Goal: Information Seeking & Learning: Learn about a topic

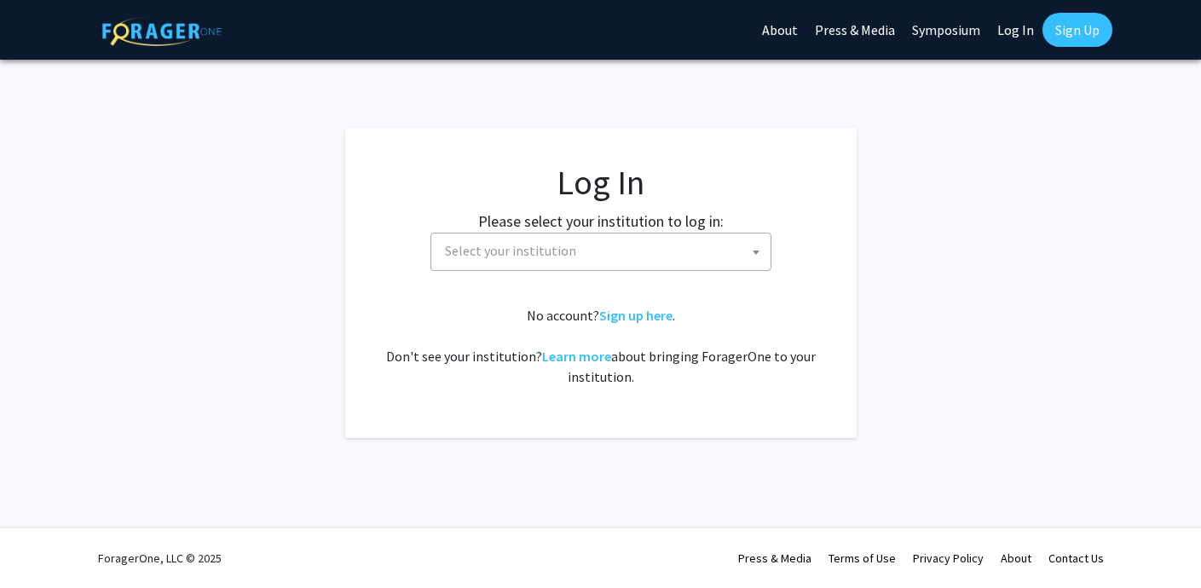
select select
click at [510, 250] on span "Select your institution" at bounding box center [510, 250] width 131 height 17
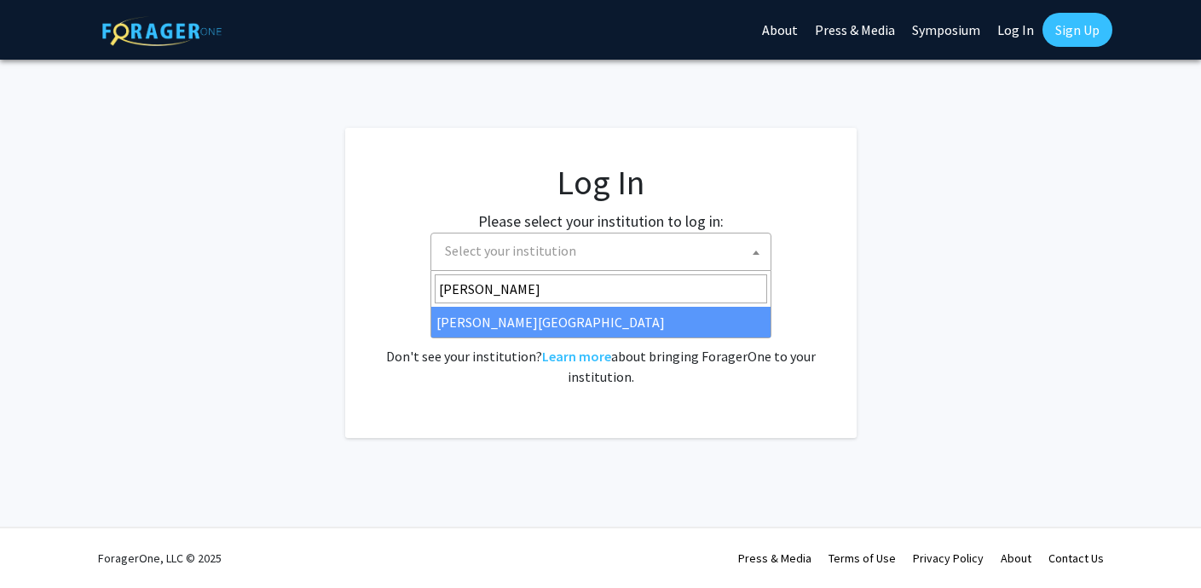
type input "thomas"
select select "24"
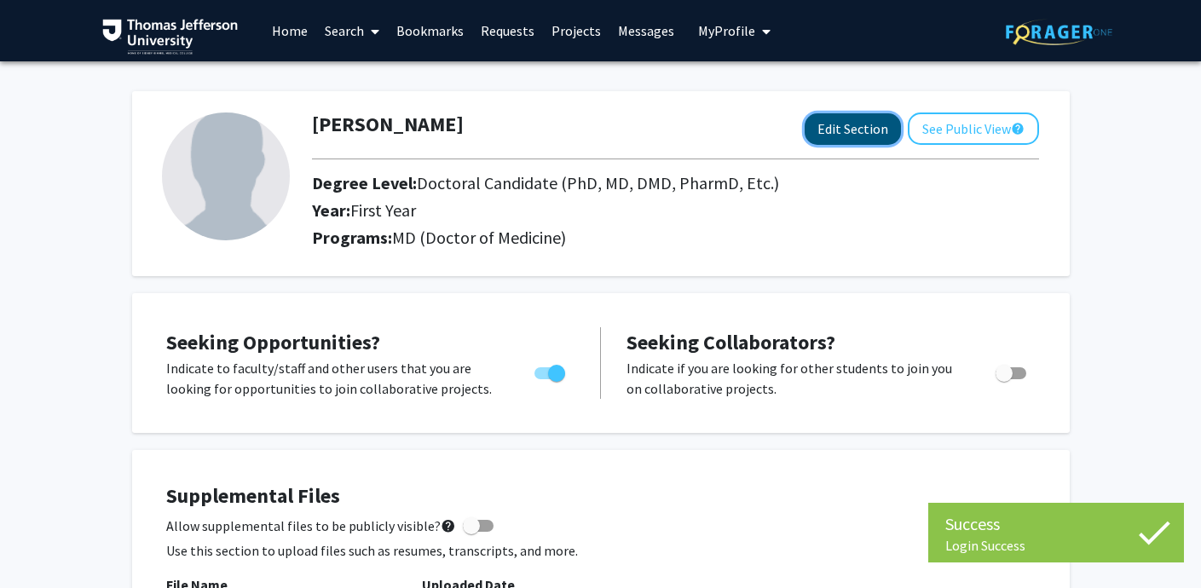
click at [845, 124] on button "Edit Section" at bounding box center [853, 129] width 96 height 32
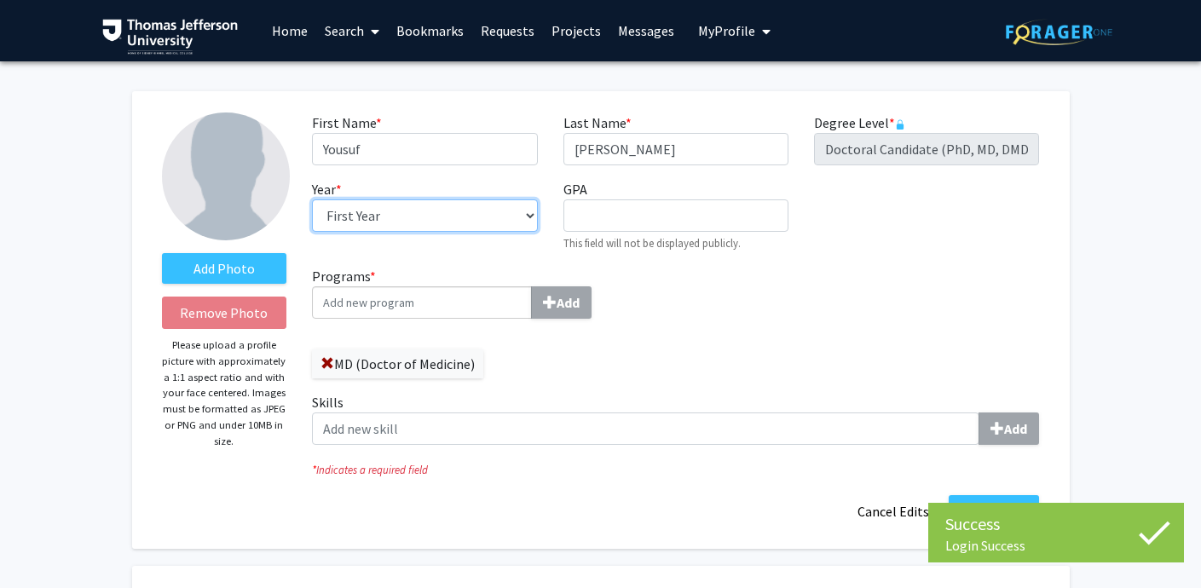
click at [444, 211] on select "--- First Year Second Year Third Year Fourth Year Fifth Year Sixth Year Seventh…" at bounding box center [424, 215] width 225 height 32
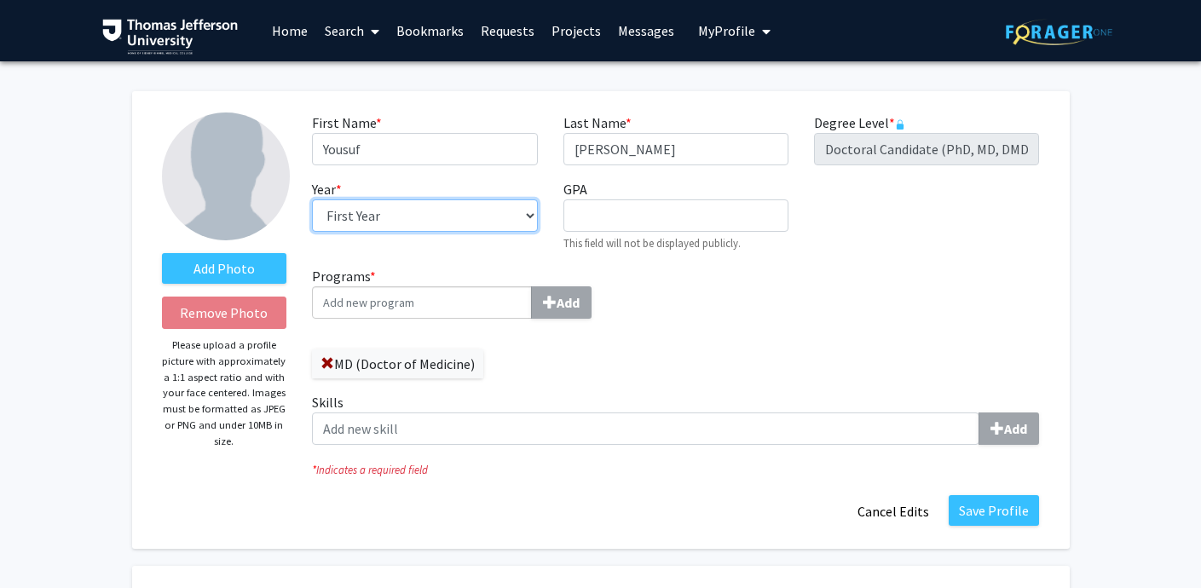
select select "second_year"
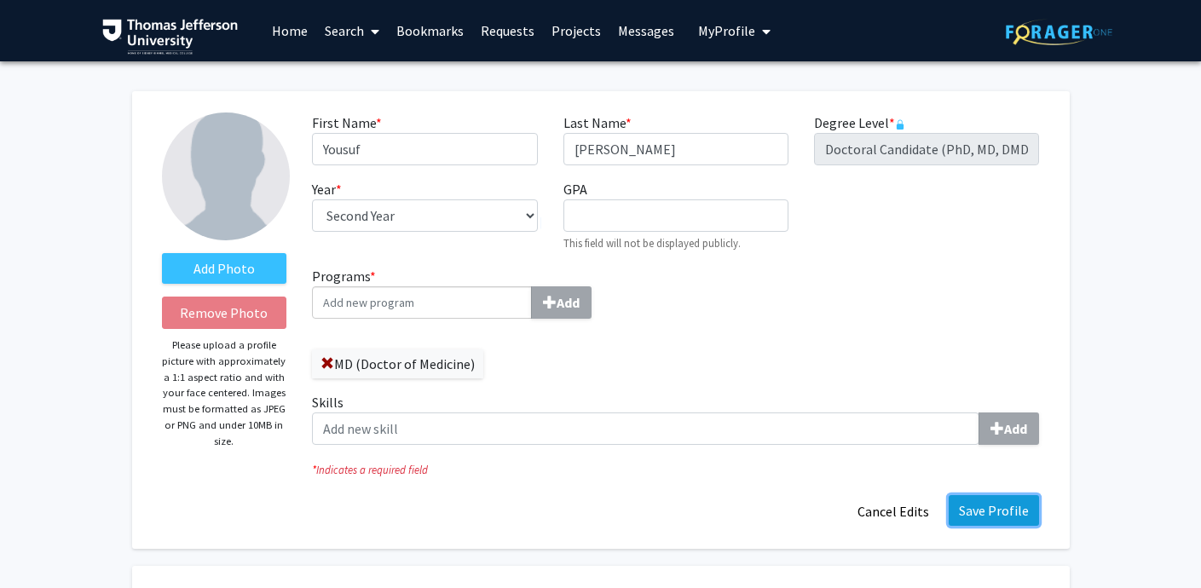
click at [978, 506] on button "Save Profile" at bounding box center [994, 510] width 90 height 31
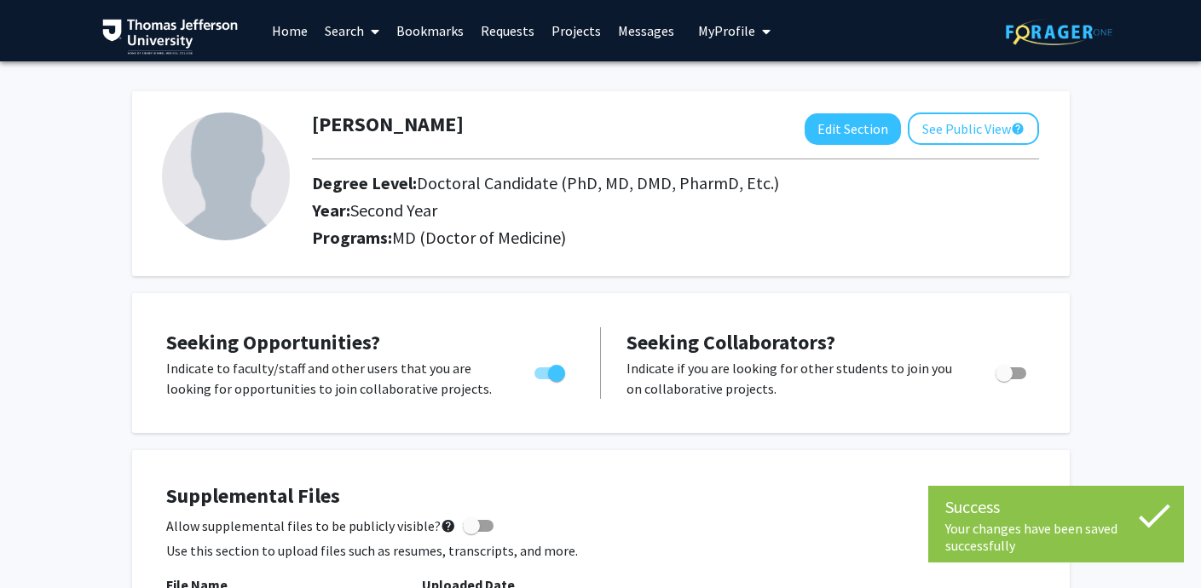
click at [295, 26] on link "Home" at bounding box center [289, 31] width 53 height 60
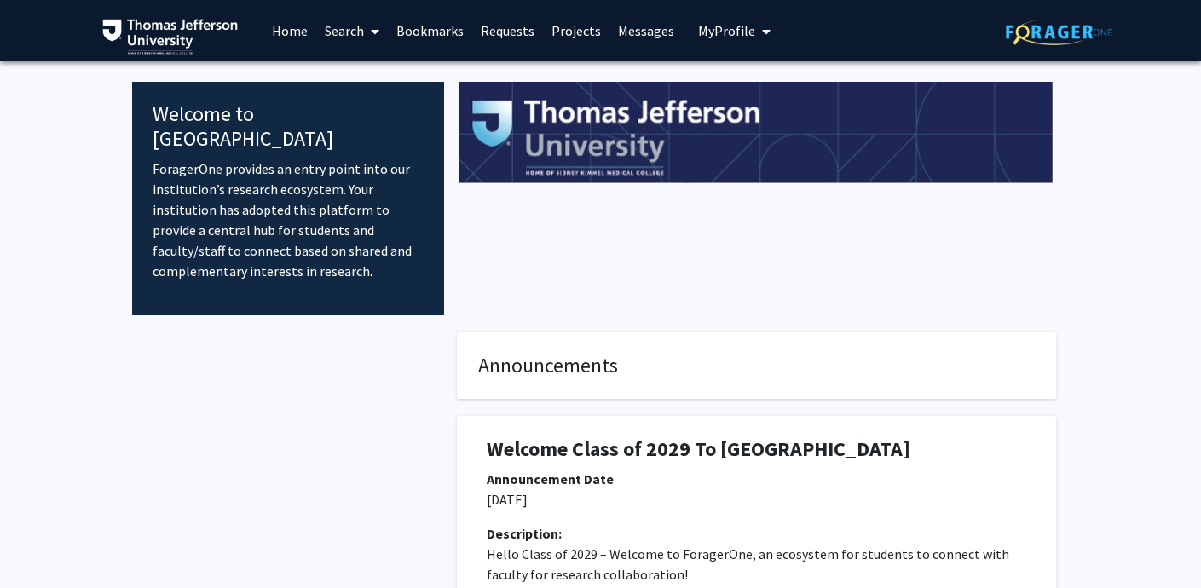
click at [346, 31] on link "Search" at bounding box center [352, 31] width 72 height 60
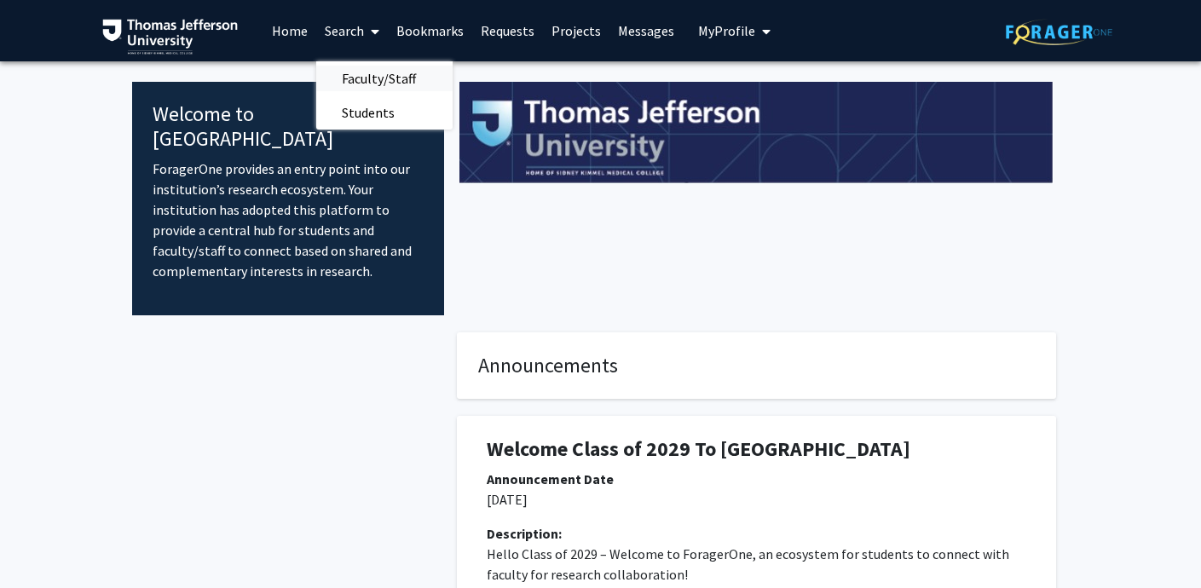
click at [347, 69] on span "Faculty/Staff" at bounding box center [378, 78] width 125 height 34
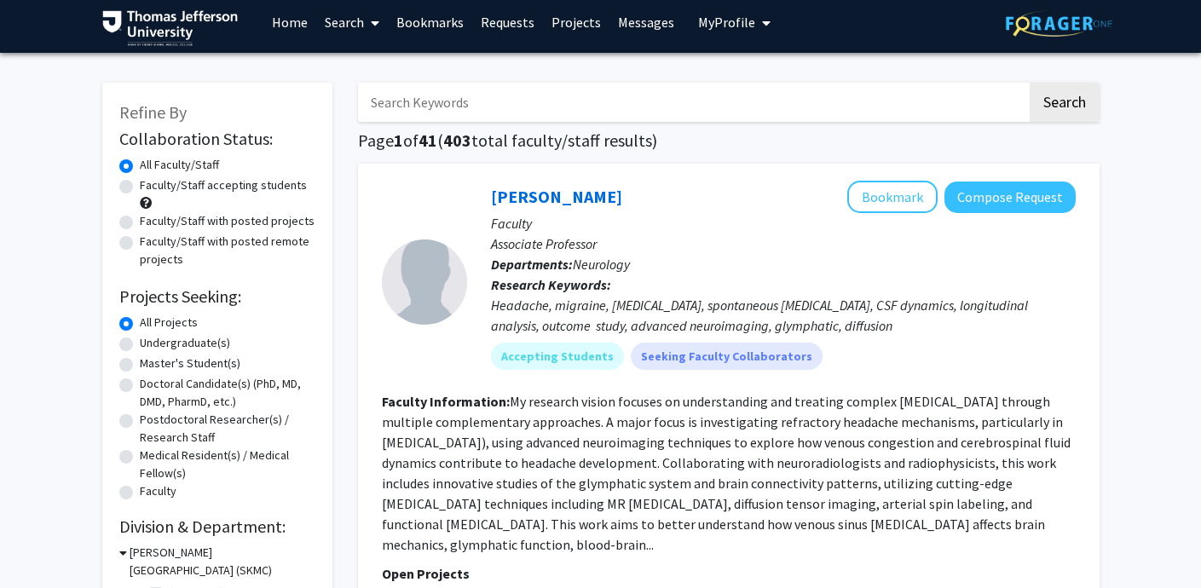
scroll to position [10, 0]
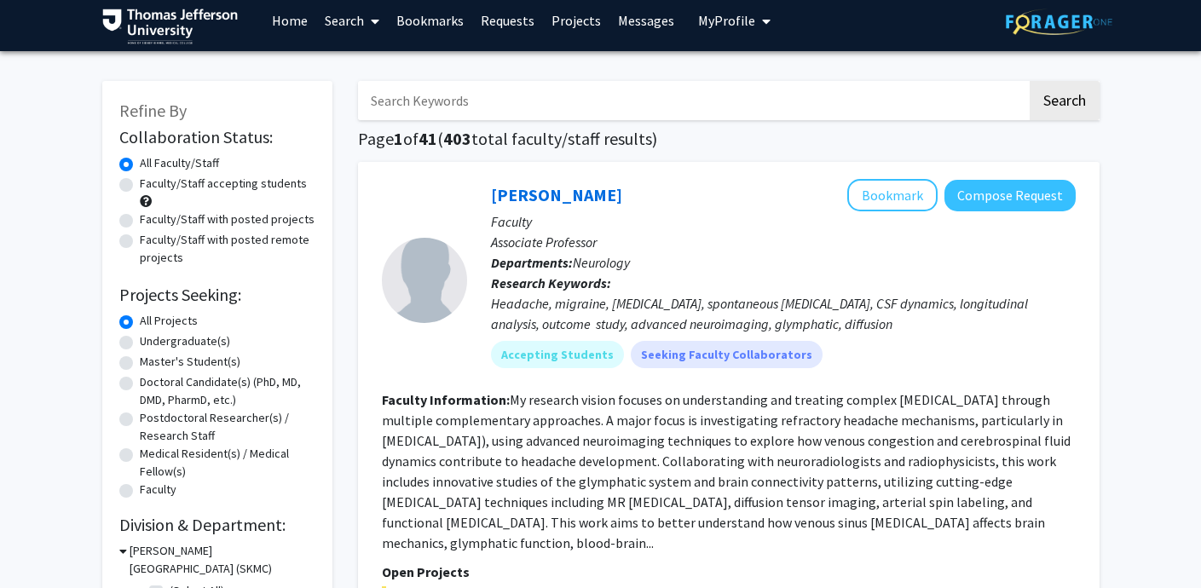
click at [140, 184] on label "Faculty/Staff accepting students" at bounding box center [223, 184] width 167 height 18
click at [140, 184] on input "Faculty/Staff accepting students" at bounding box center [145, 180] width 11 height 11
radio input "true"
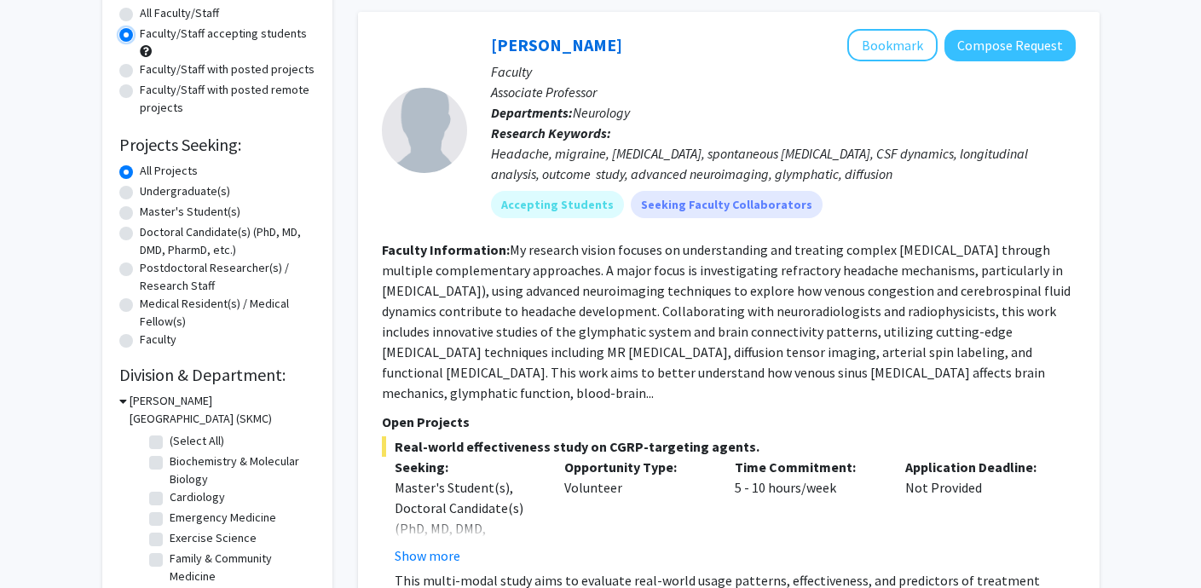
scroll to position [162, 0]
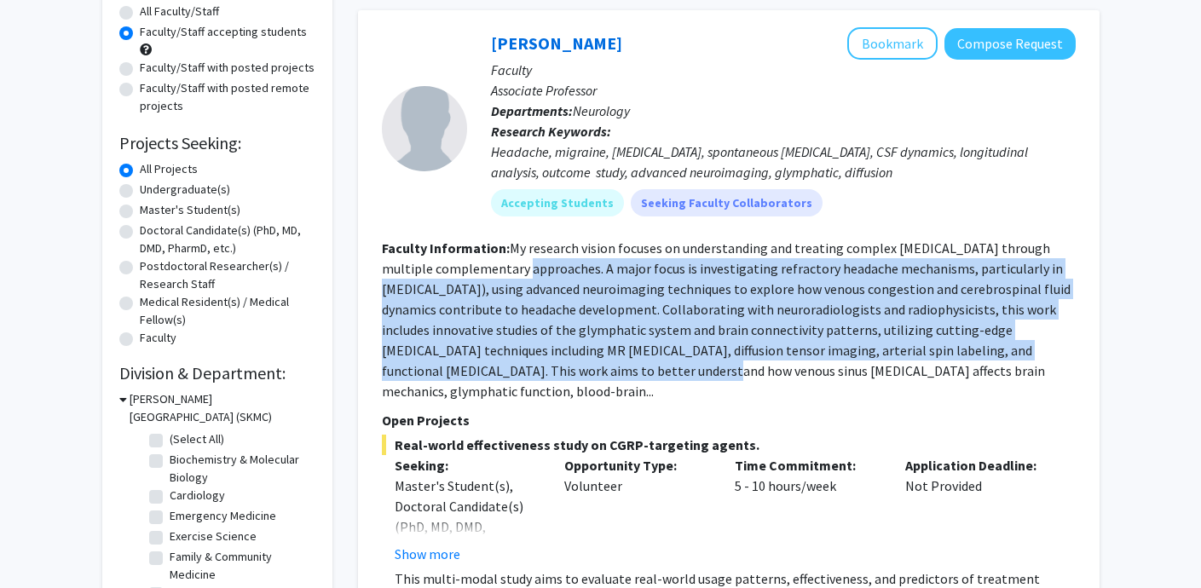
drag, startPoint x: 505, startPoint y: 277, endPoint x: 547, endPoint y: 364, distance: 96.8
click at [547, 364] on section "Faculty Information: My research vision focuses on understanding and treating c…" at bounding box center [729, 320] width 694 height 164
click at [547, 364] on fg-read-more "My research vision focuses on understanding and treating complex [MEDICAL_DATA]…" at bounding box center [726, 319] width 689 height 160
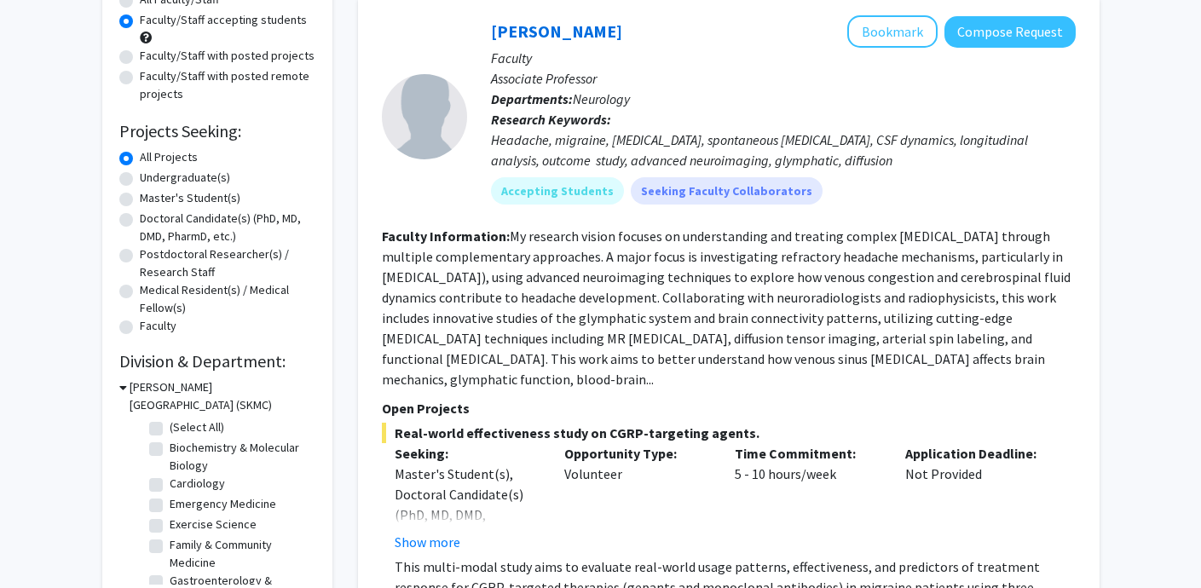
scroll to position [178, 0]
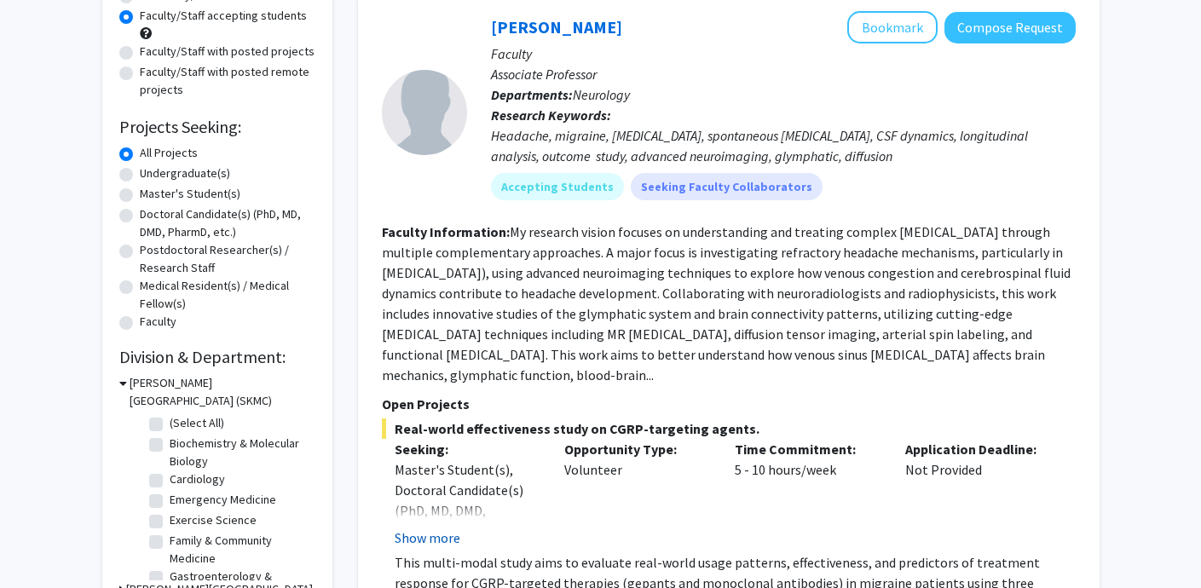
click at [442, 537] on button "Show more" at bounding box center [428, 538] width 66 height 20
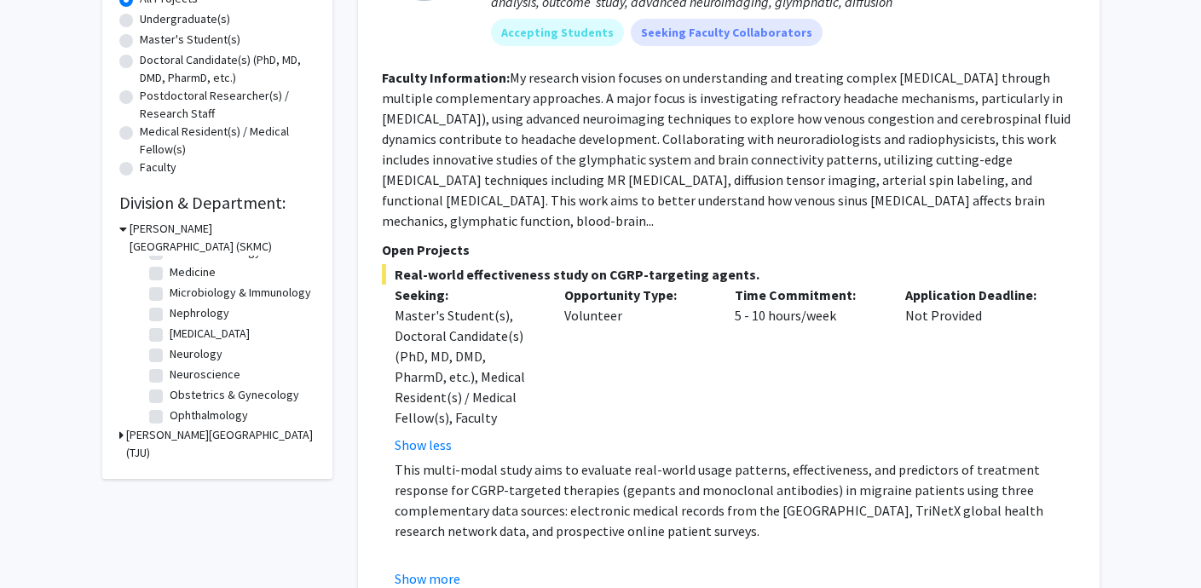
scroll to position [344, 0]
click at [126, 437] on h3 "[PERSON_NAME][GEOGRAPHIC_DATA] (TJU)" at bounding box center [220, 444] width 189 height 36
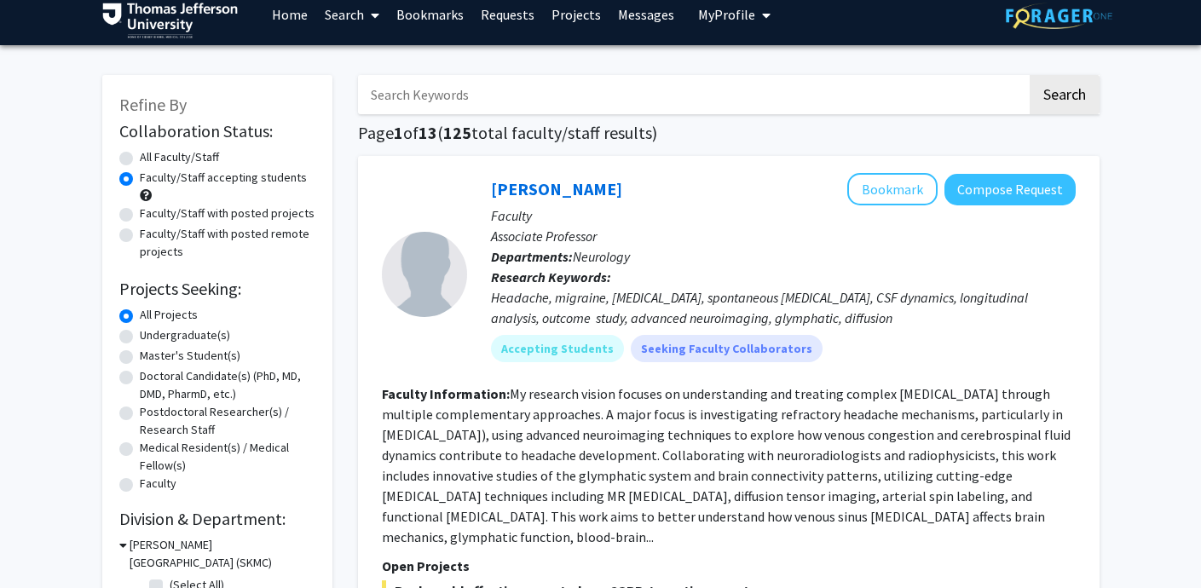
scroll to position [0, 0]
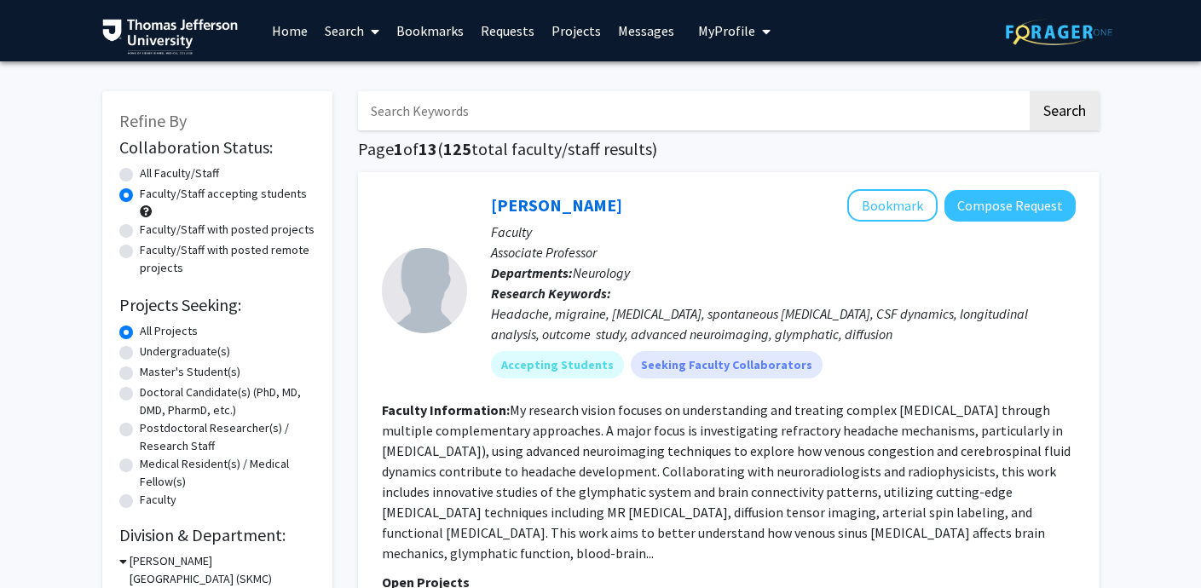
click at [564, 32] on link "Projects" at bounding box center [576, 31] width 66 height 60
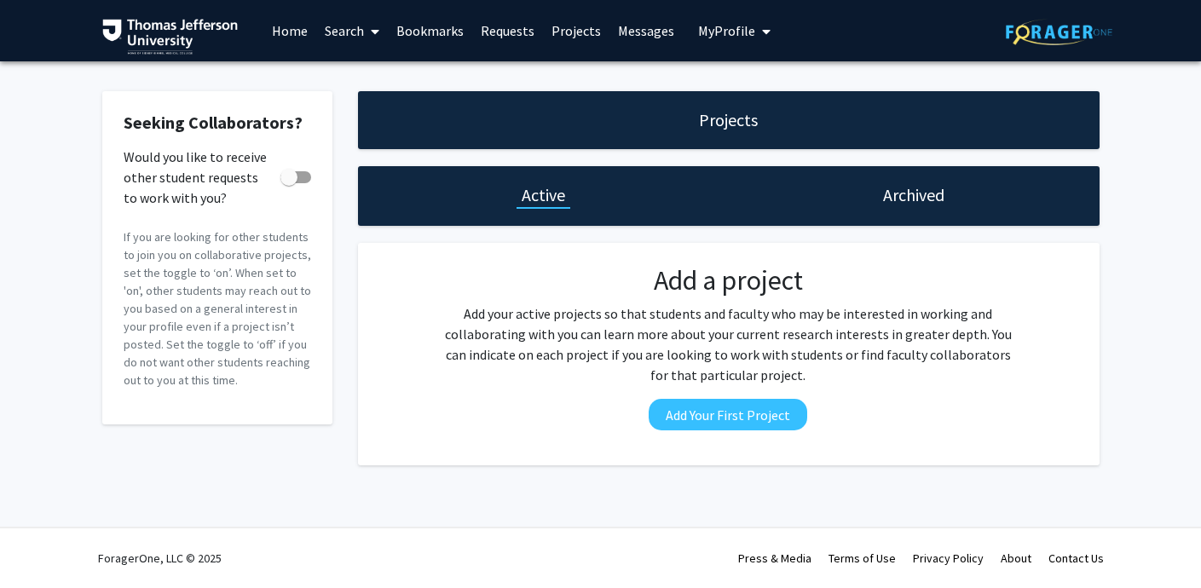
click at [511, 30] on link "Requests" at bounding box center [507, 31] width 71 height 60
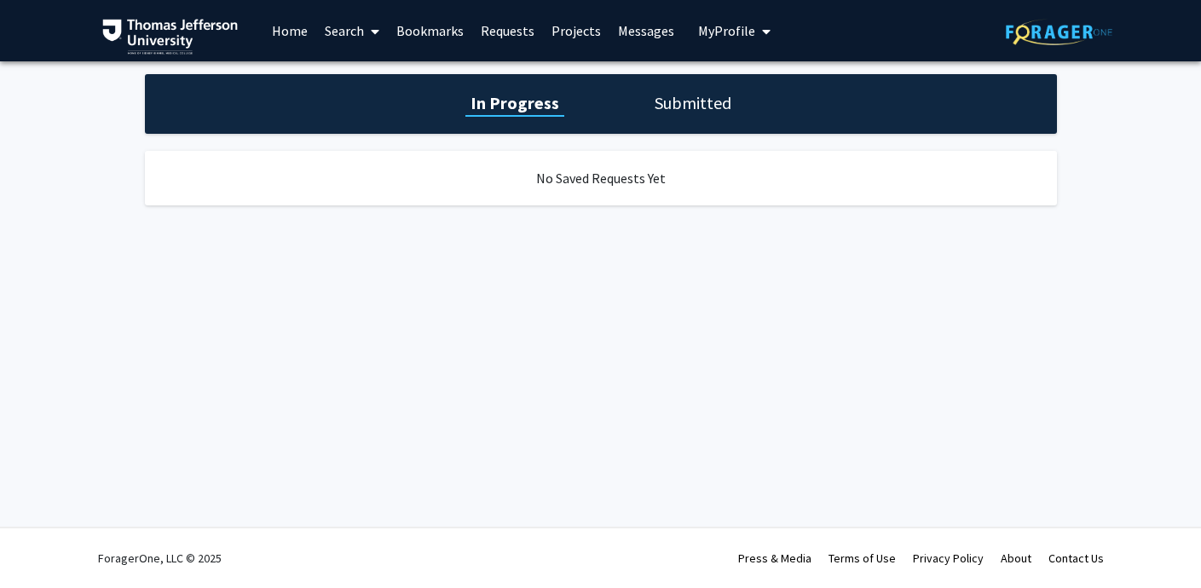
click at [438, 32] on link "Bookmarks" at bounding box center [430, 31] width 84 height 60
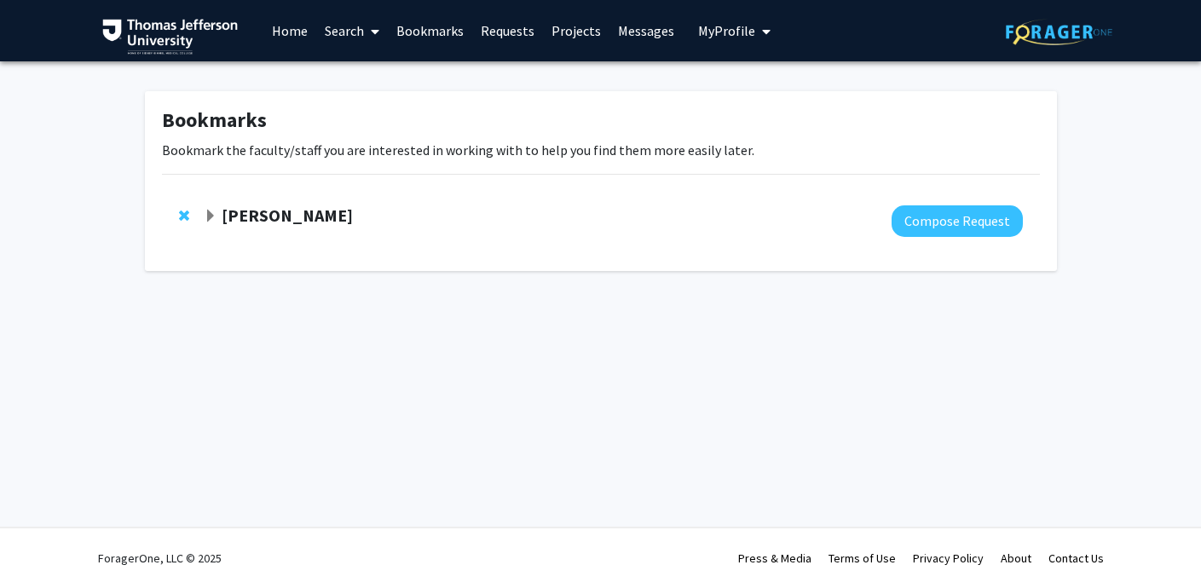
click at [180, 210] on span "Remove Tim Wilson from bookmarks" at bounding box center [184, 216] width 10 height 14
click at [296, 37] on link "Home" at bounding box center [289, 31] width 53 height 60
